Goal: Transaction & Acquisition: Purchase product/service

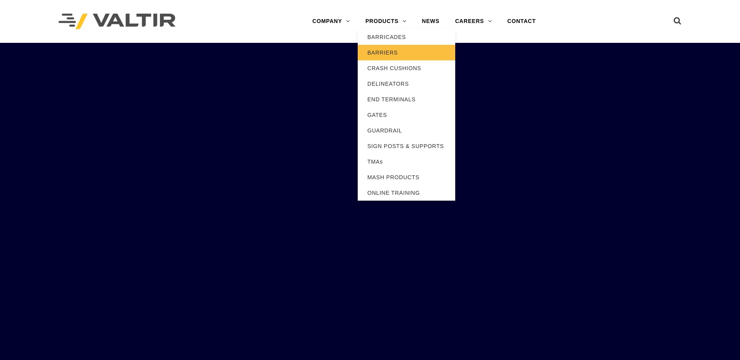
click at [376, 53] on link "BARRIERS" at bounding box center [406, 53] width 97 height 16
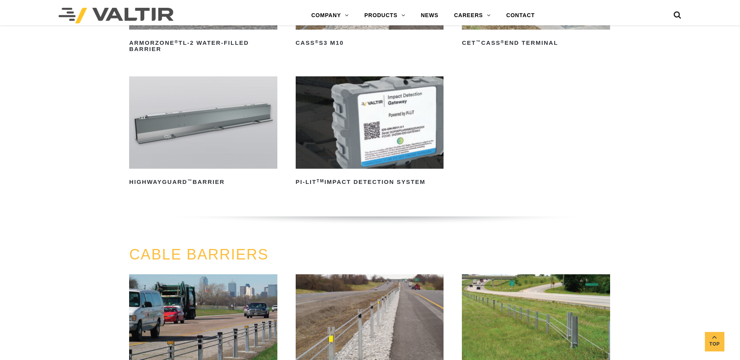
scroll to position [273, 0]
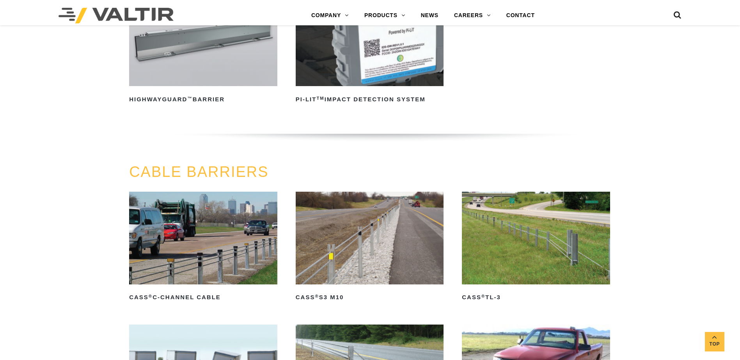
click at [210, 239] on img at bounding box center [203, 238] width 148 height 92
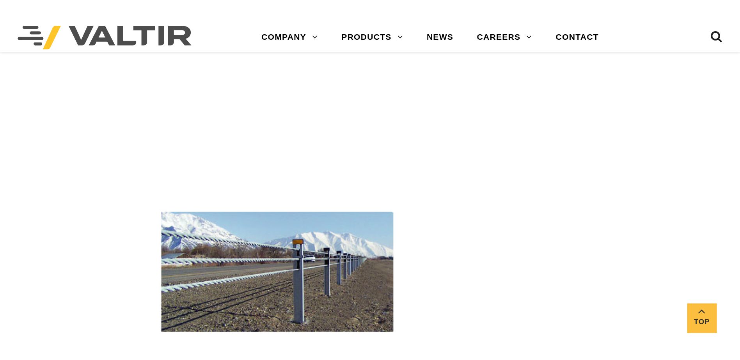
scroll to position [1170, 0]
